Goal: Task Accomplishment & Management: Use online tool/utility

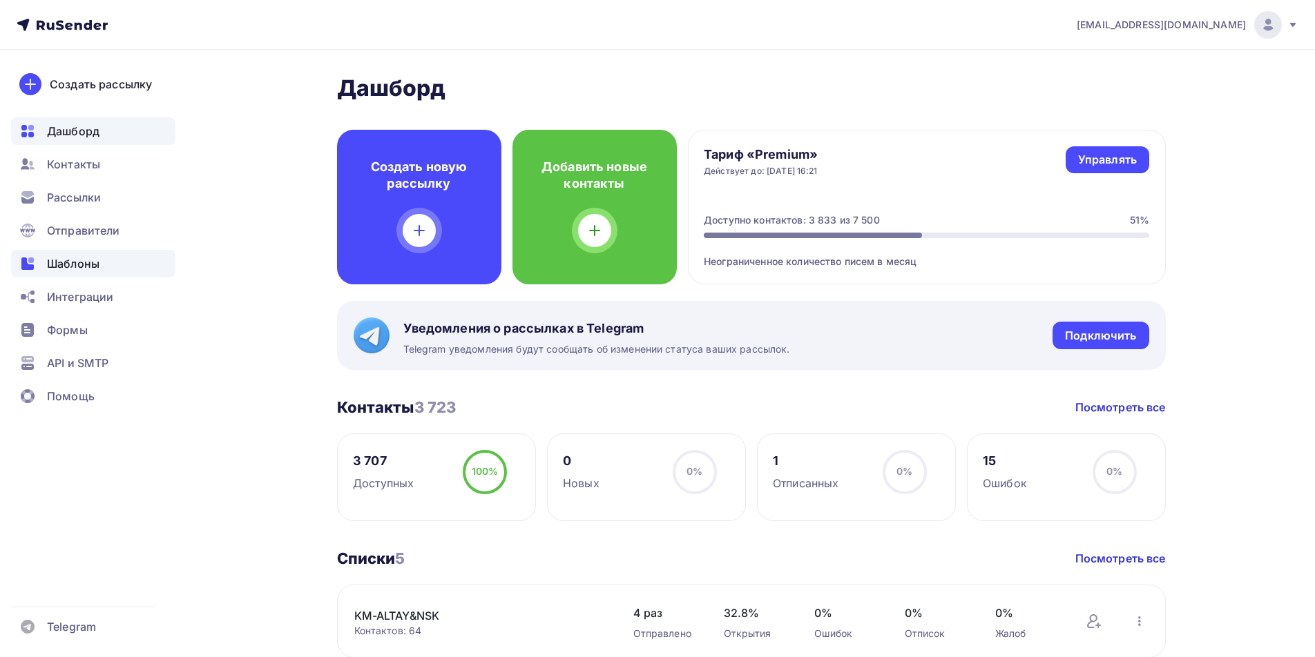
click at [78, 262] on span "Шаблоны" at bounding box center [73, 263] width 52 height 17
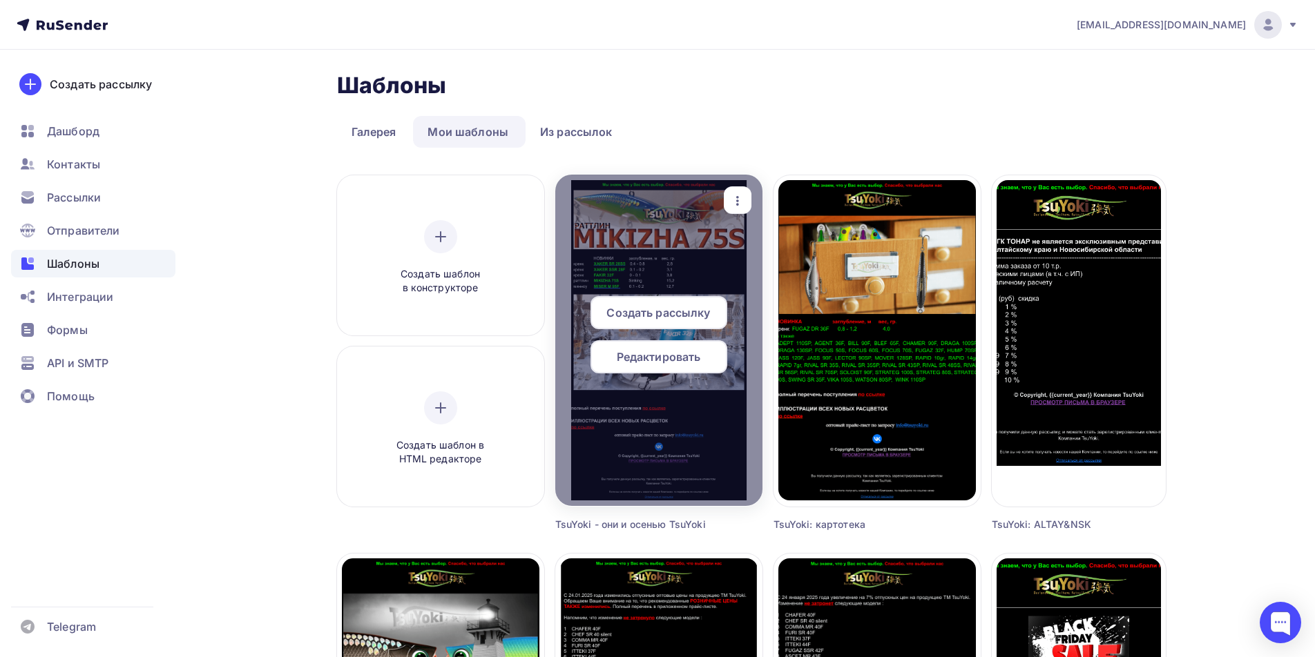
click at [736, 204] on icon "button" at bounding box center [737, 201] width 3 height 10
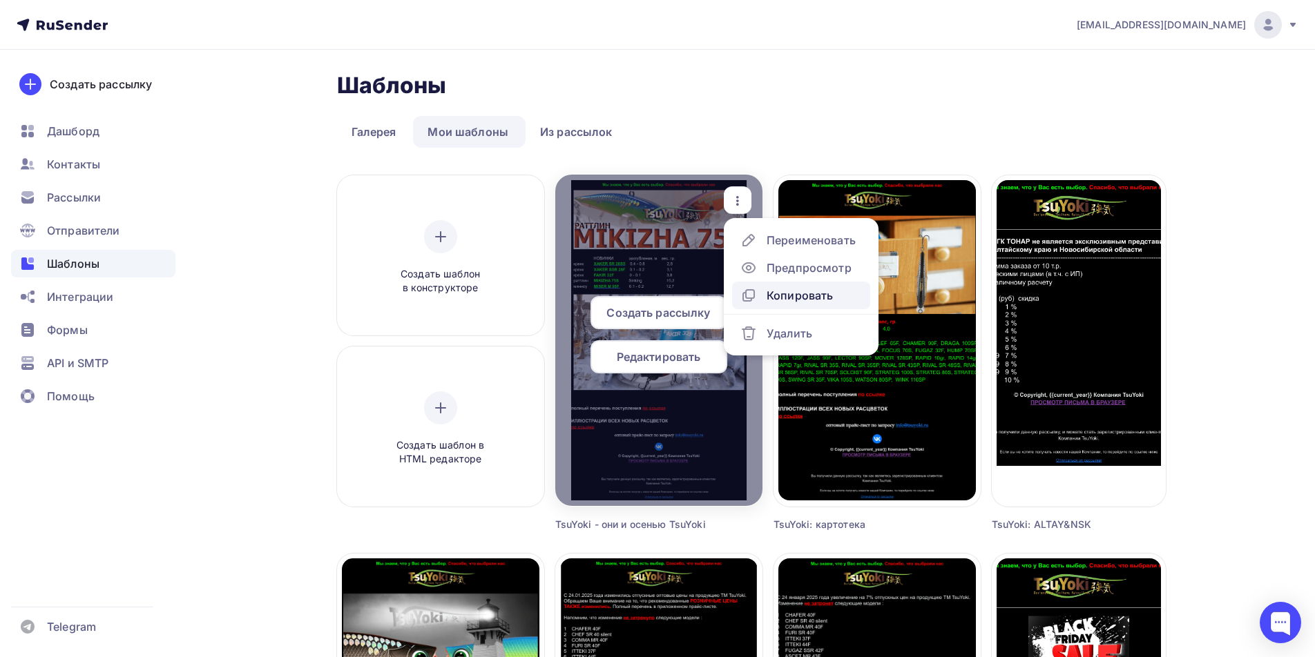
click at [798, 293] on div "Копировать" at bounding box center [799, 295] width 66 height 17
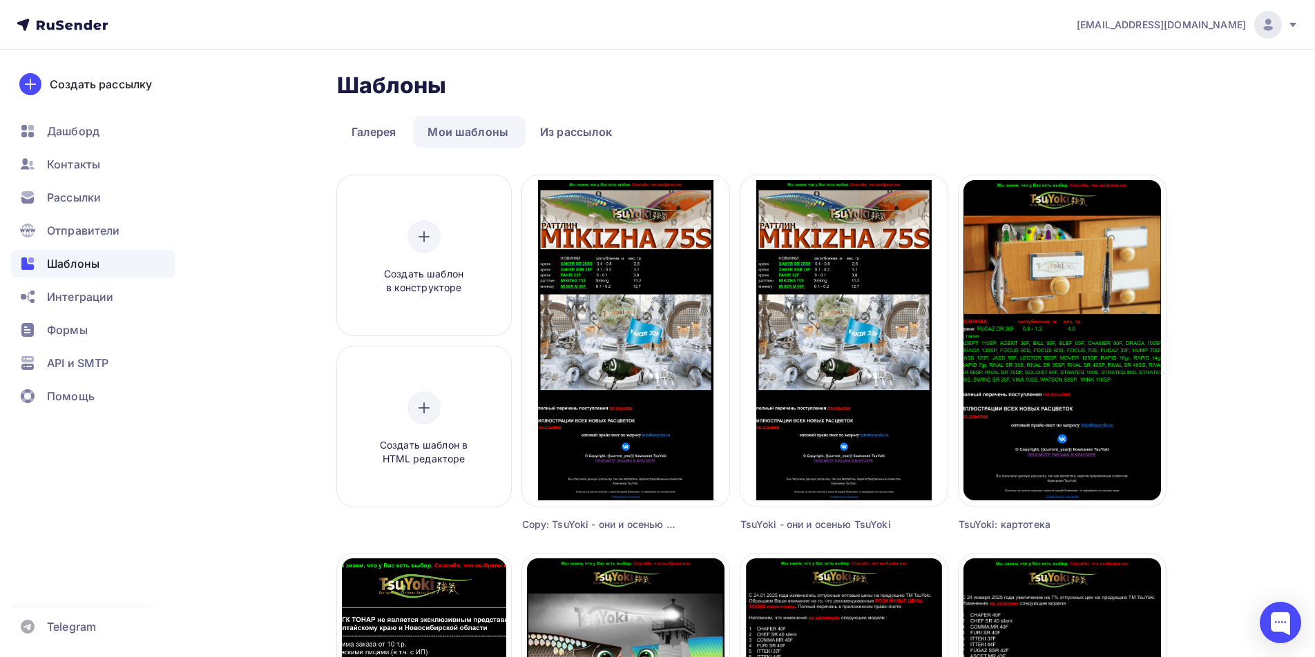
click at [630, 525] on div "Copy: TsuYoki - они и осенью TsuYoki" at bounding box center [599, 525] width 155 height 14
click at [628, 523] on div "Copy: TsuYoki - они и осенью TsuYoki" at bounding box center [599, 525] width 155 height 14
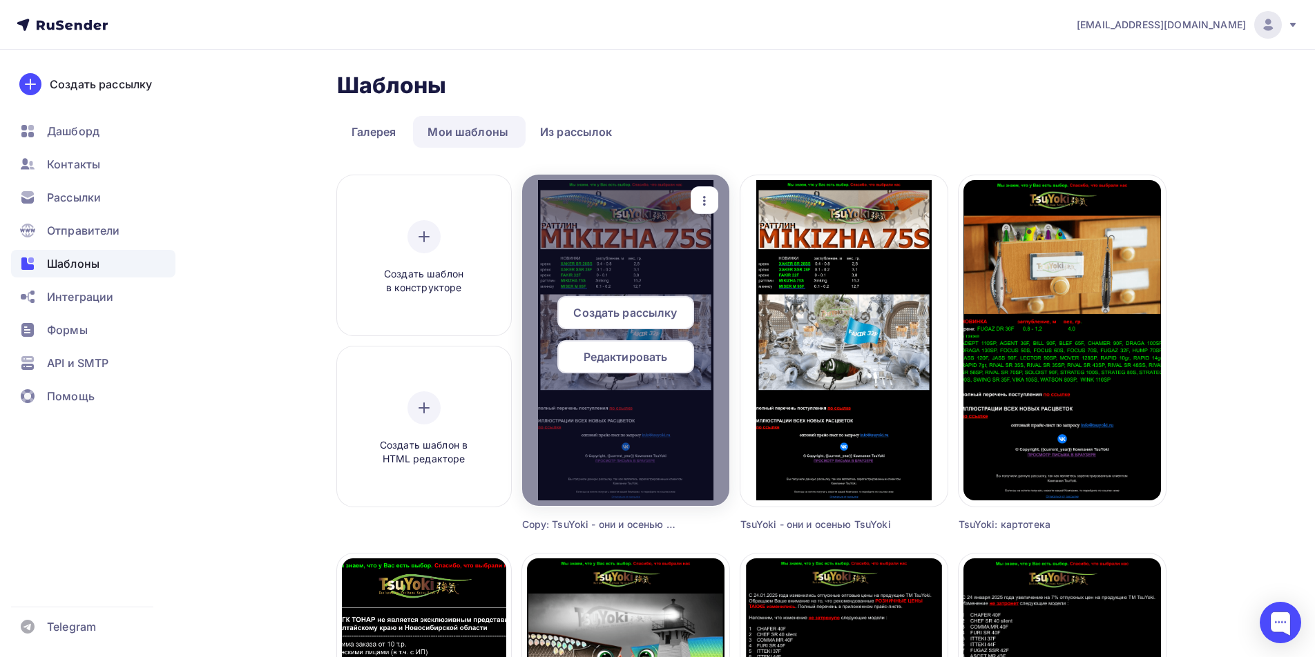
click at [707, 197] on icon "button" at bounding box center [704, 201] width 17 height 17
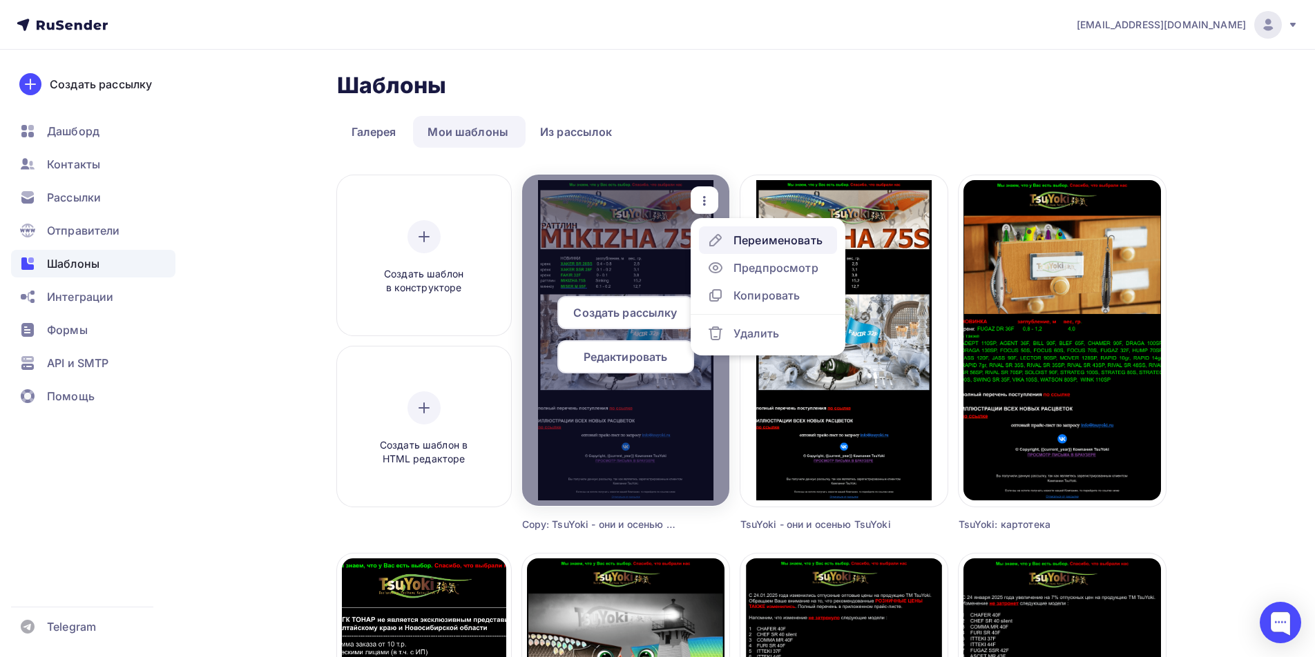
click at [740, 235] on div "Переименовать" at bounding box center [777, 240] width 89 height 17
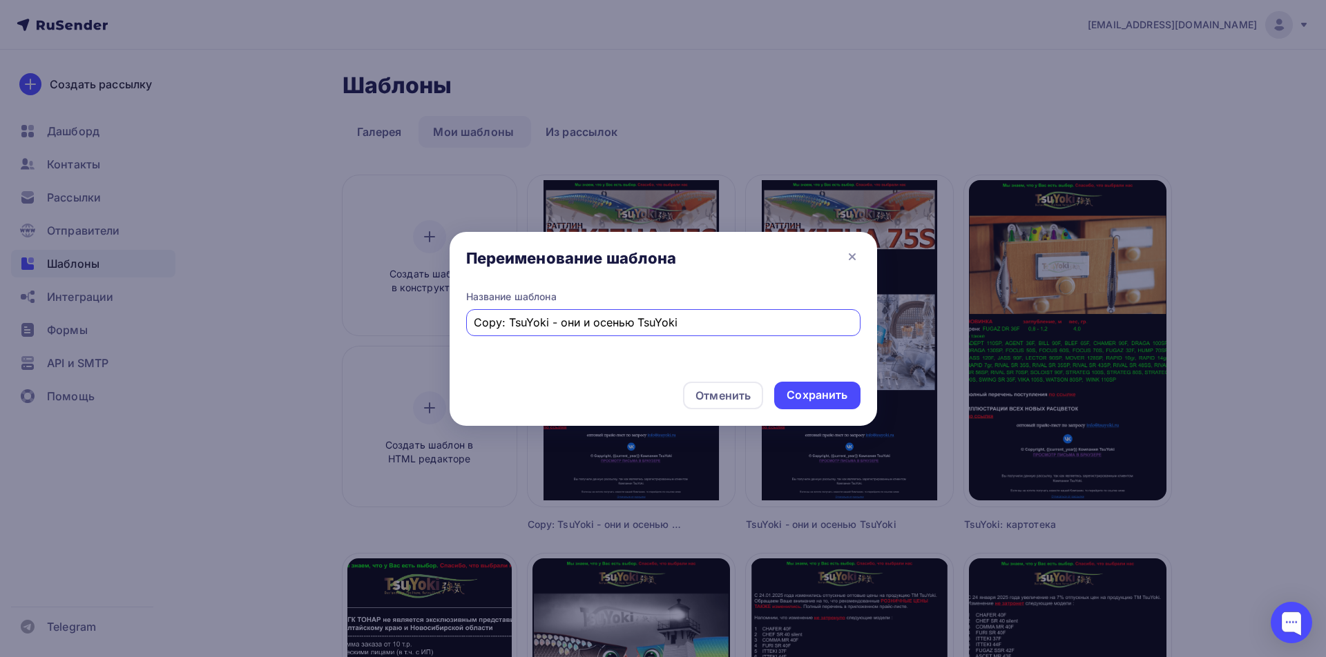
drag, startPoint x: 510, startPoint y: 323, endPoint x: 453, endPoint y: 322, distance: 57.3
click at [453, 322] on div "Название шаблона Copy: TsuYoki - они и осенью TsuYoki" at bounding box center [663, 330] width 427 height 81
drag, startPoint x: 528, startPoint y: 320, endPoint x: 654, endPoint y: 318, distance: 126.4
click at [654, 318] on input "TsuYoki - они и осенью TsuYoki" at bounding box center [663, 322] width 378 height 17
type input "TsuYoki - фото нового поступления"
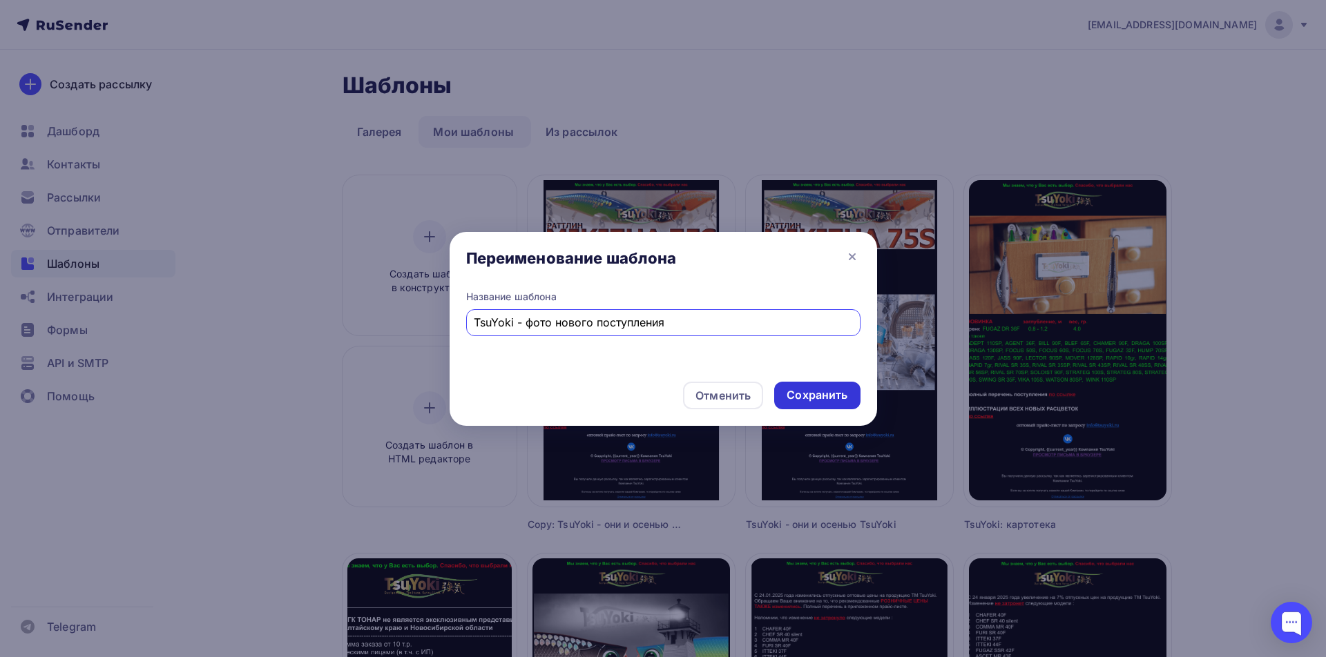
click at [820, 389] on div "Сохранить" at bounding box center [816, 395] width 61 height 16
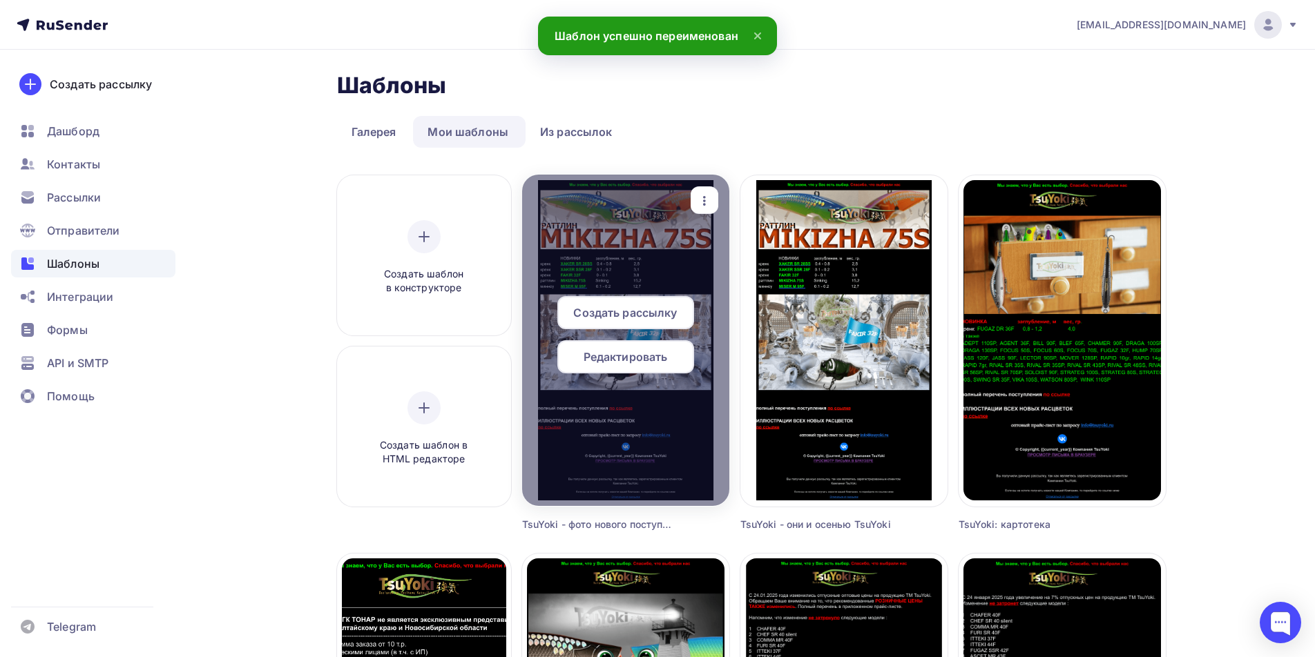
click at [632, 358] on span "Редактировать" at bounding box center [625, 357] width 84 height 17
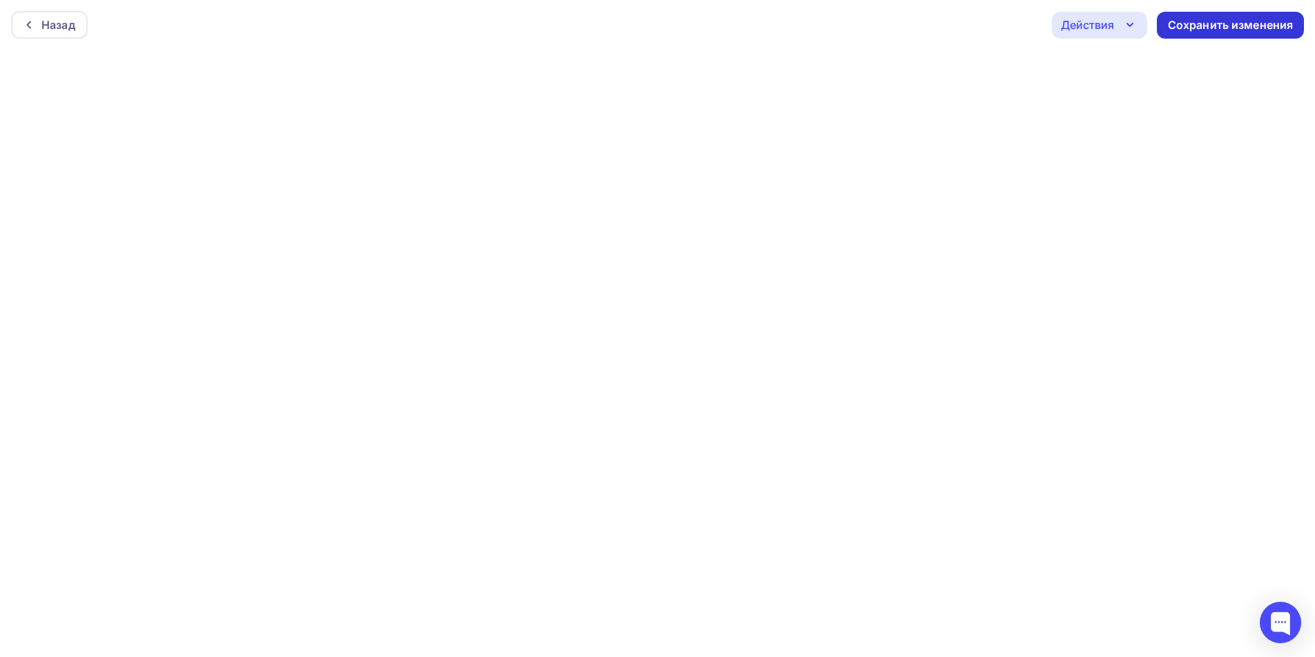
click at [1215, 23] on div "Сохранить изменения" at bounding box center [1231, 25] width 126 height 16
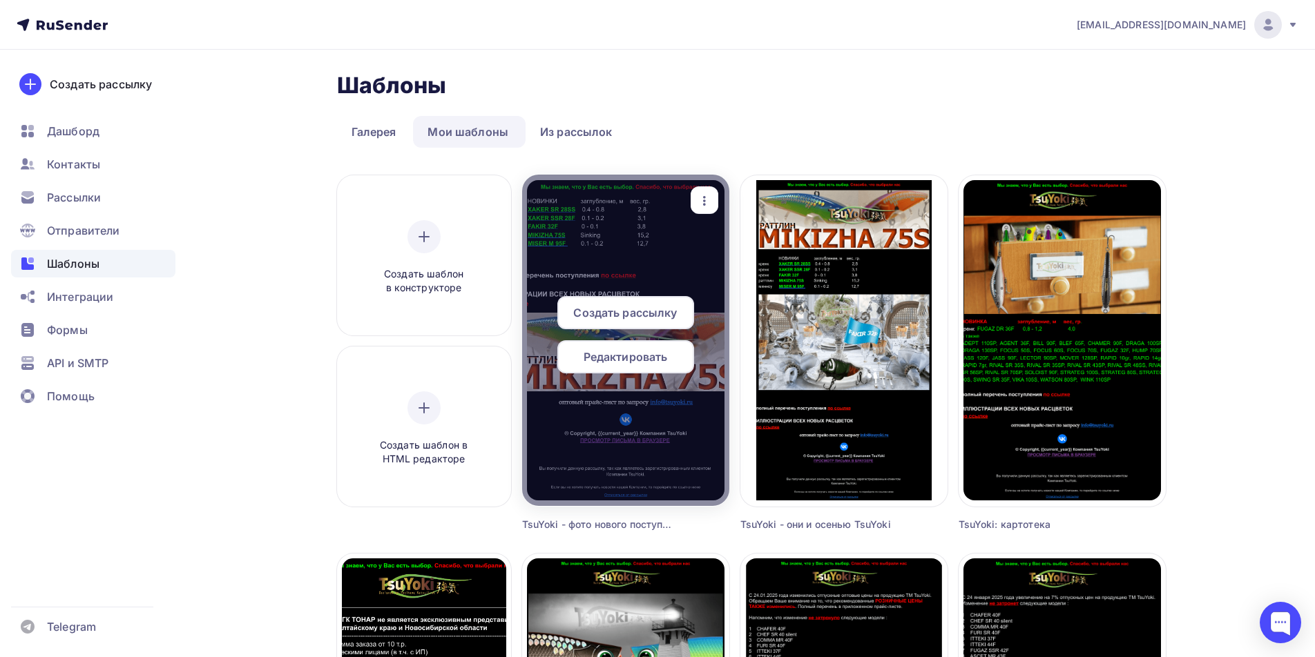
click at [706, 202] on icon "button" at bounding box center [704, 201] width 17 height 17
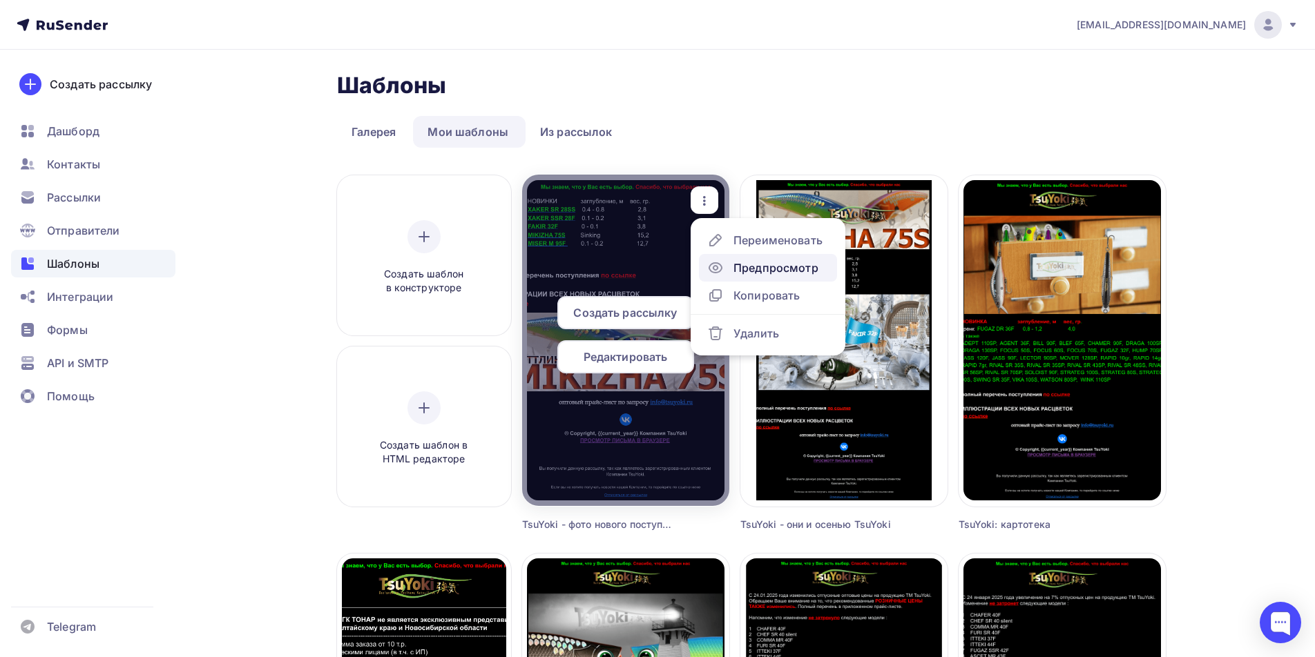
click at [762, 264] on div "Предпросмотр" at bounding box center [775, 268] width 85 height 17
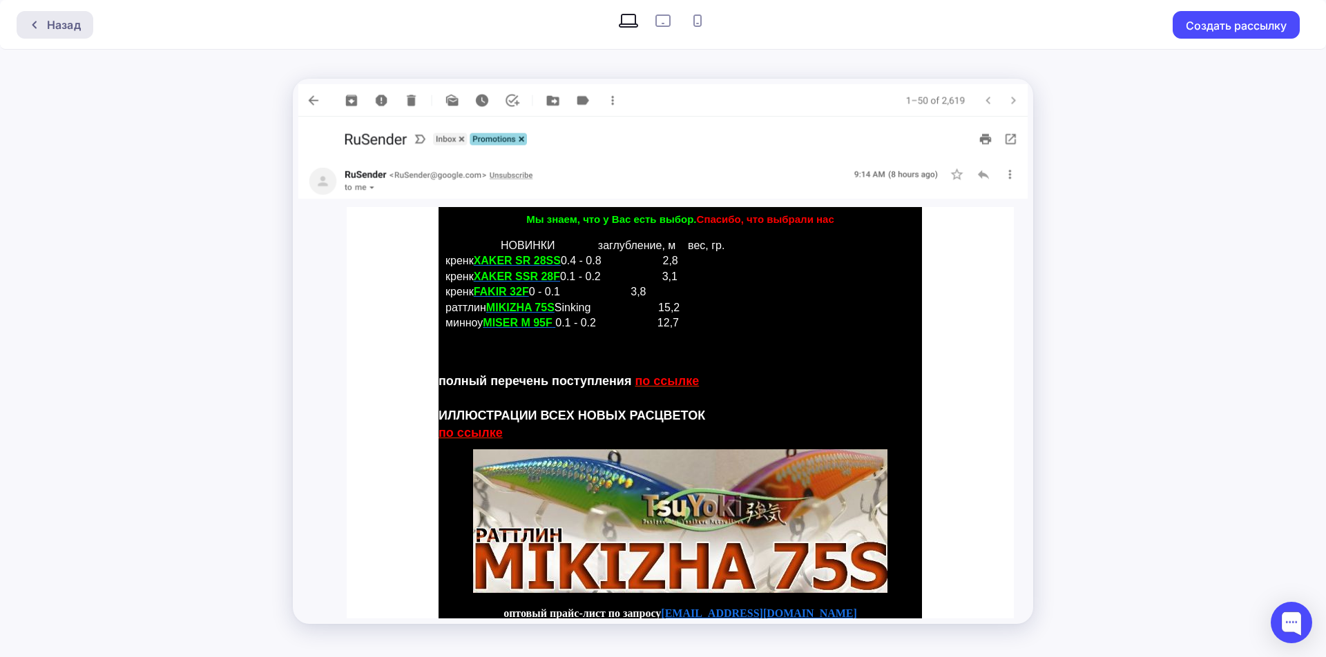
click at [37, 12] on div "Назад" at bounding box center [55, 25] width 77 height 28
